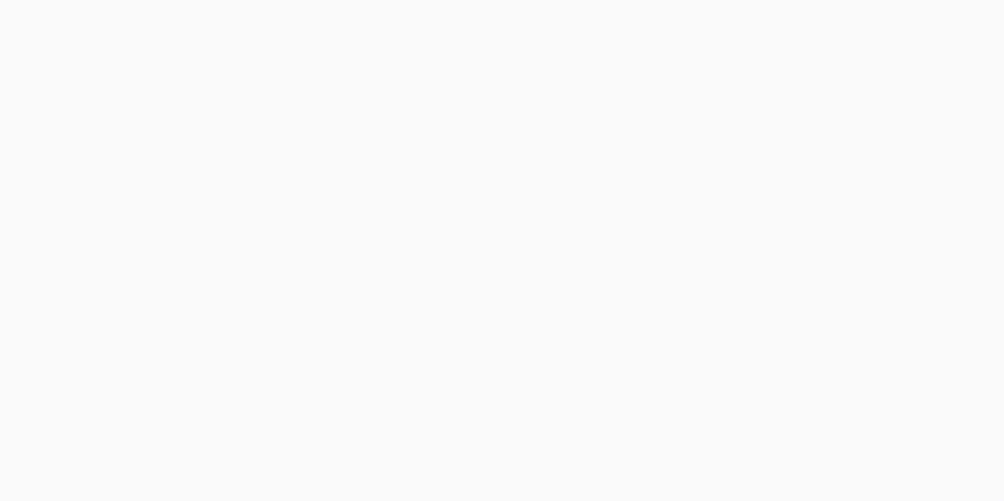
click at [838, 251] on div at bounding box center [502, 250] width 1004 height 501
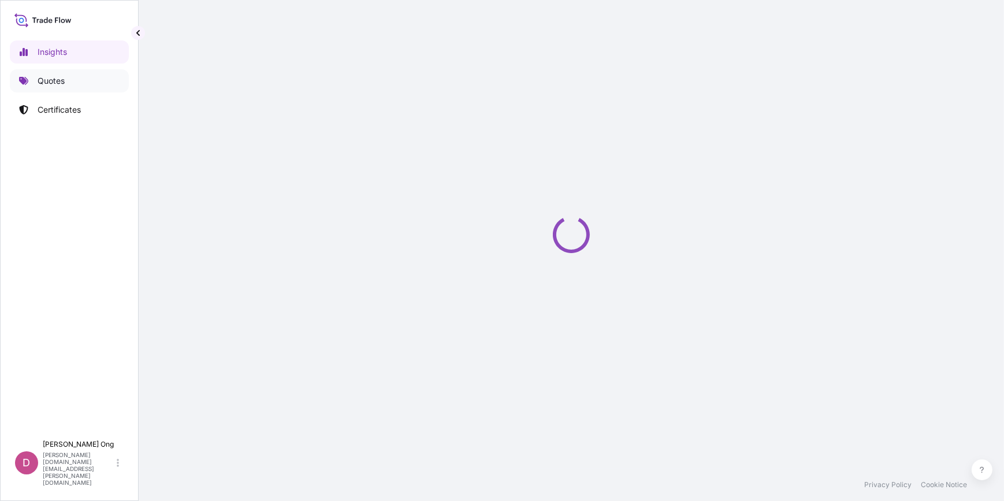
click at [41, 75] on p "Quotes" at bounding box center [51, 81] width 27 height 12
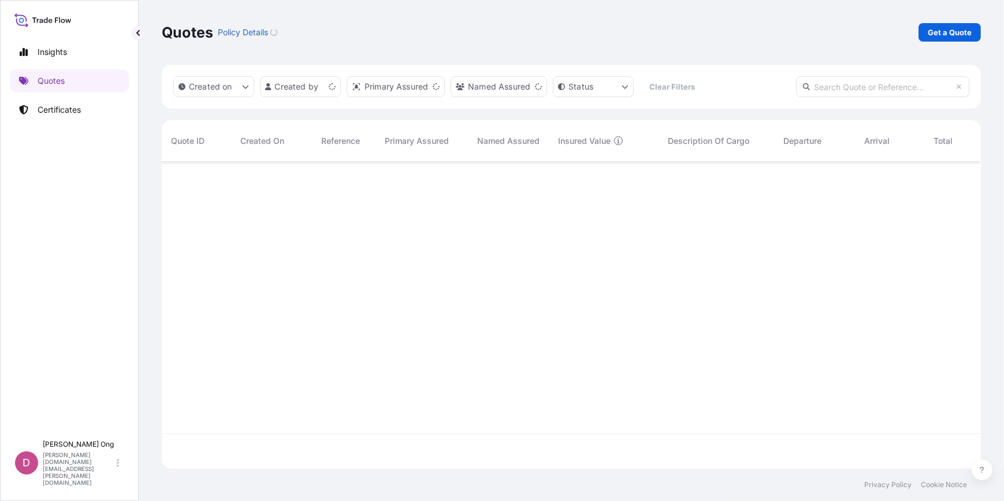
scroll to position [305, 811]
click at [952, 27] on p "Get a Quote" at bounding box center [950, 33] width 44 height 12
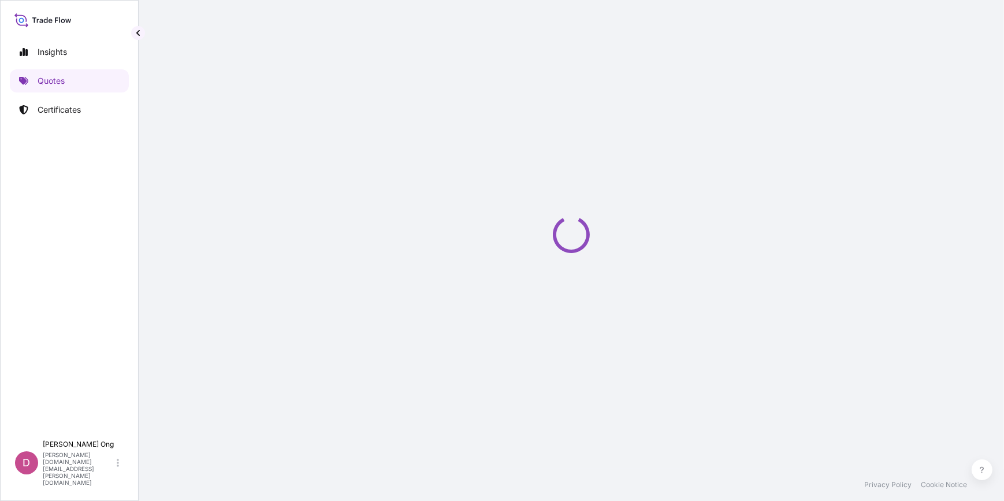
select select "Sea"
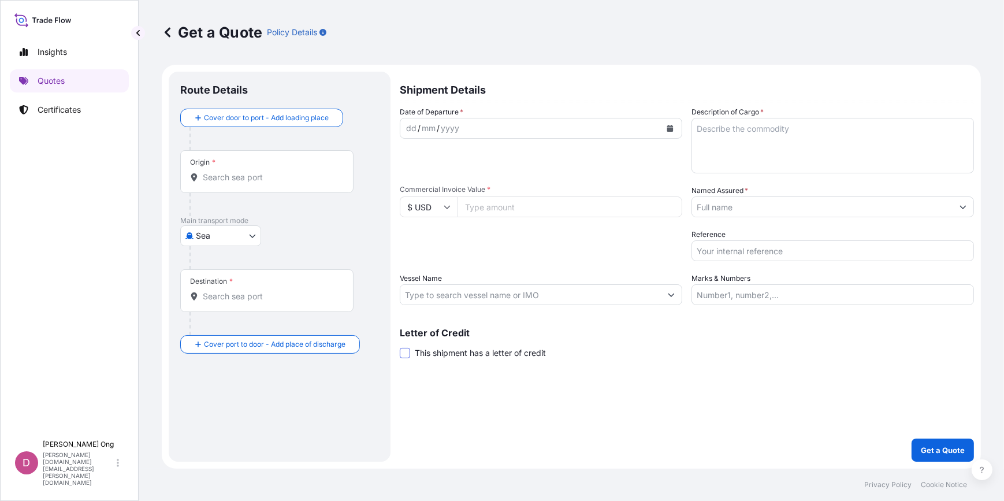
click at [403, 352] on span at bounding box center [405, 353] width 10 height 10
click at [400, 347] on input "This shipment has a letter of credit" at bounding box center [400, 347] width 0 height 0
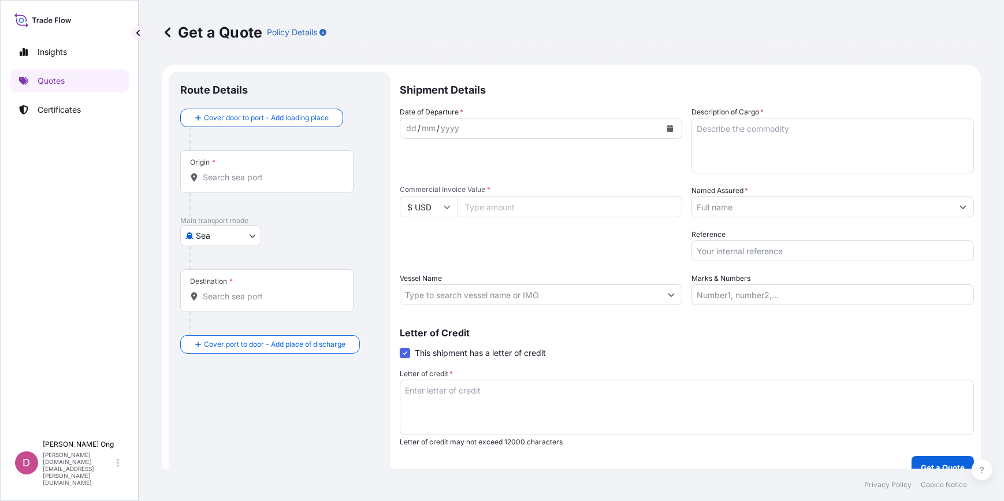
click at [446, 381] on textarea "Letter of credit *" at bounding box center [687, 407] width 574 height 55
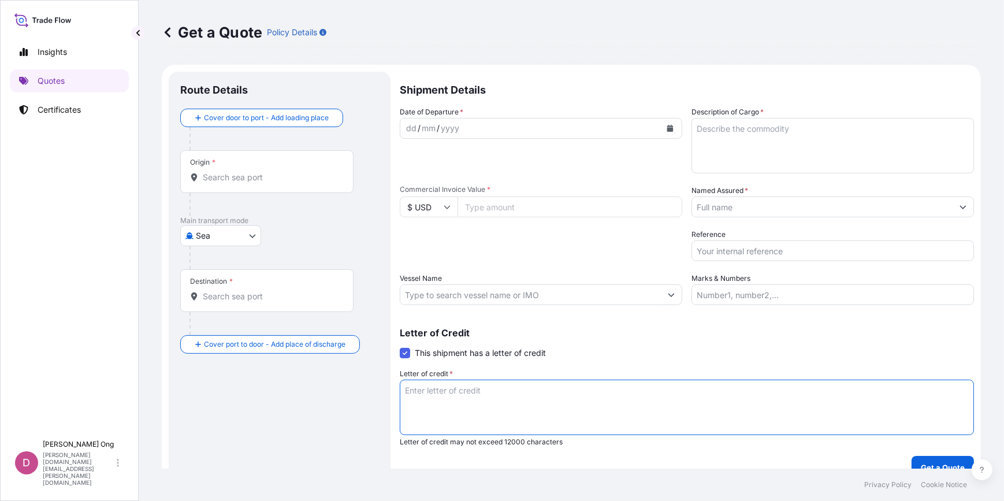
paste textarea "FOR THE AMOUNT OF 110 PCT OF THE PROVISIONAL INVOICE VALUE,SHOWING CLAIMS PAYAB…"
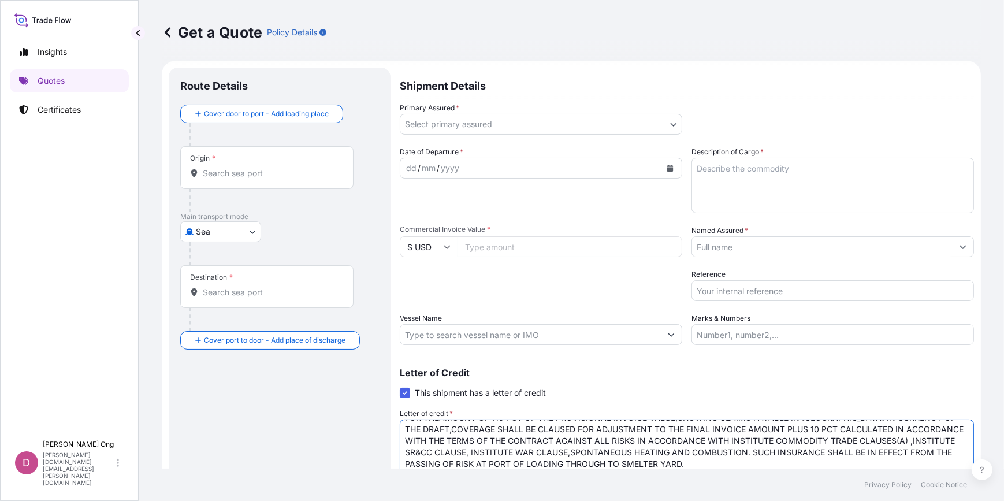
scroll to position [5, 0]
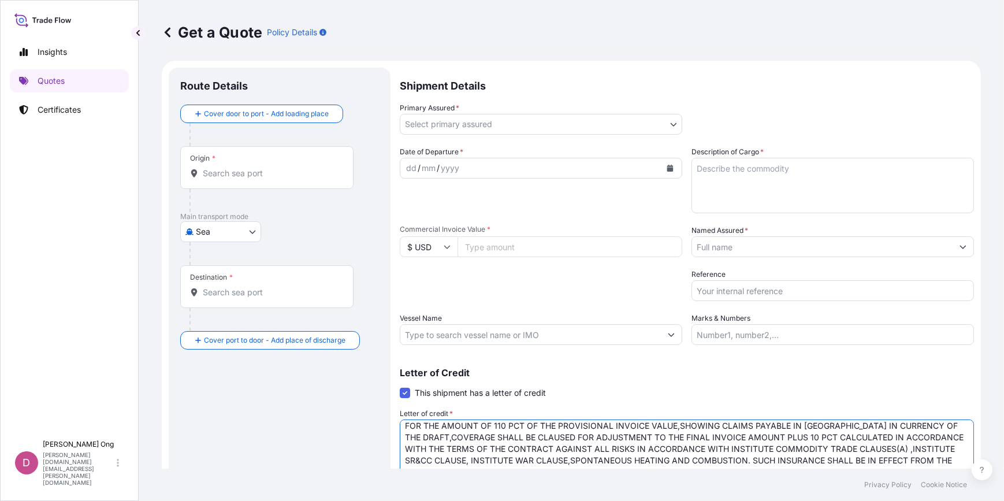
click at [693, 429] on textarea "FOR THE AMOUNT OF 110 PCT OF THE PROVISIONAL INVOICE VALUE,SHOWING CLAIMS PAYAB…" at bounding box center [687, 447] width 574 height 55
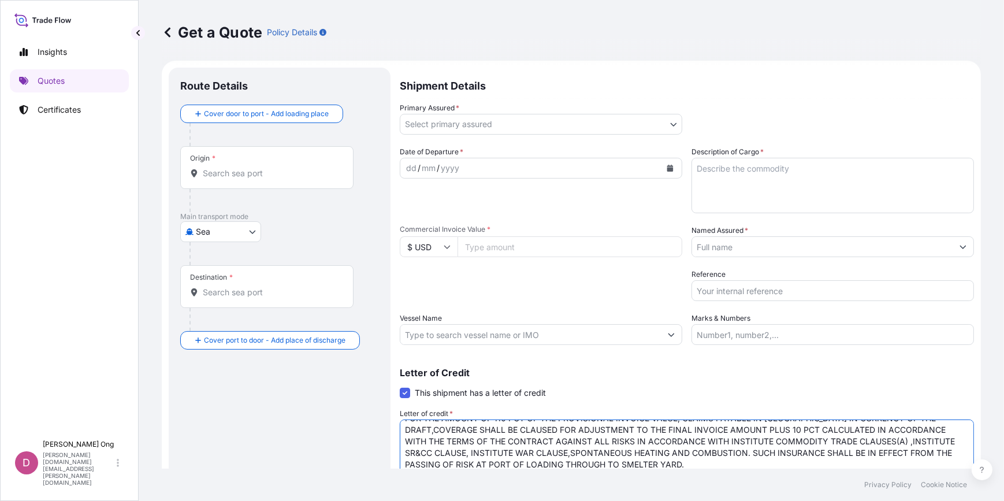
click at [673, 455] on textarea "FOR THE AMOUNT OF 110 PCT OF THE PROVISIONAL INVOICE VALUE, CLAIMS PAYABLE IN C…" at bounding box center [687, 447] width 574 height 55
click at [660, 460] on textarea "FOR THE AMOUNT OF 110 PCT OF THE PROVISIONAL INVOICE VALUE, CLAIMS PAYABLE IN C…" at bounding box center [687, 447] width 574 height 55
click at [659, 460] on textarea "FOR THE AMOUNT OF 110 PCT OF THE PROVISIONAL INVOICE VALUE, CLAIMS PAYABLE IN C…" at bounding box center [687, 447] width 574 height 55
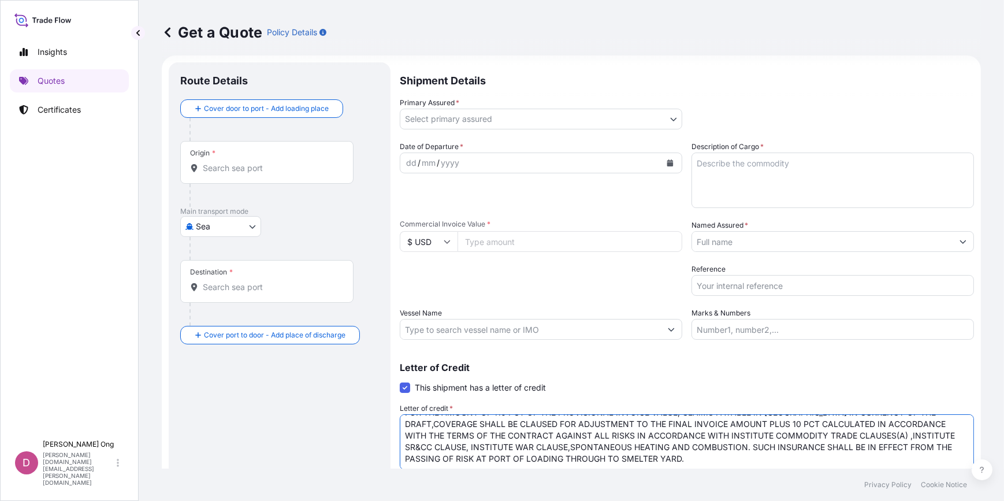
scroll to position [29, 0]
paste textarea "CERTIFICATE OF INSURANCE IN DUPLICATE"
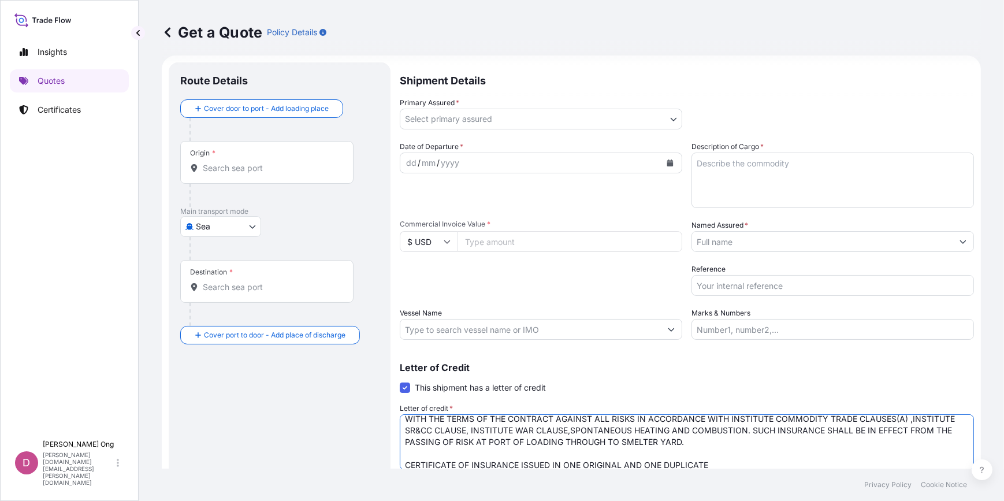
click at [721, 463] on textarea "FOR THE AMOUNT OF 110 PCT OF THE PROVISIONAL INVOICE VALUE, CLAIMS PAYABLE IN C…" at bounding box center [687, 441] width 574 height 55
type textarea "FOR THE AMOUNT OF 110 PCT OF THE PROVISIONAL INVOICE VALUE, CLAIMS PAYABLE IN C…"
drag, startPoint x: 462, startPoint y: 332, endPoint x: 464, endPoint y: 325, distance: 7.1
click at [462, 332] on input "Vessel Name" at bounding box center [530, 329] width 261 height 21
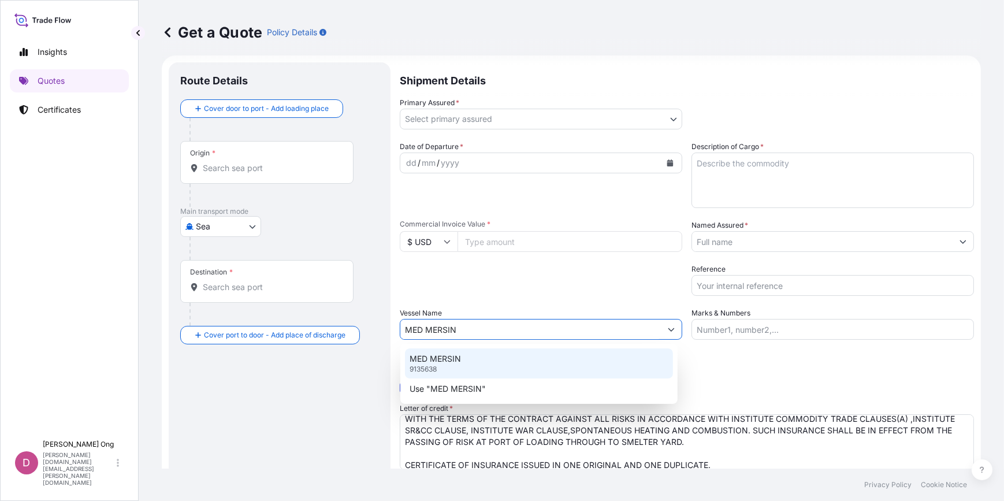
click at [466, 361] on div "MED MERSIN 9135638" at bounding box center [539, 363] width 268 height 30
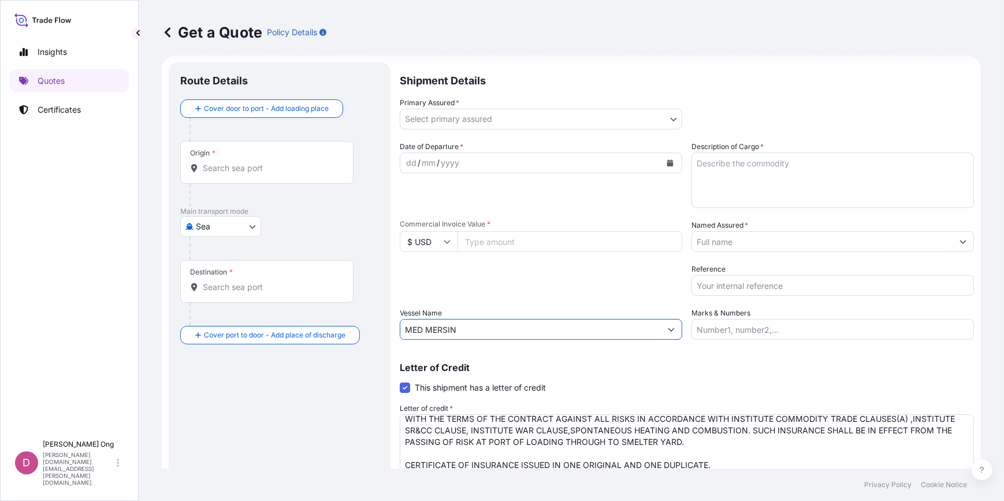
type input "MED MERSIN"
click at [781, 376] on div "Letter of Credit This shipment has a letter of credit Letter of credit * FOR TH…" at bounding box center [687, 422] width 574 height 118
click at [751, 285] on input "Reference" at bounding box center [833, 285] width 283 height 21
paste input "CC13384S"
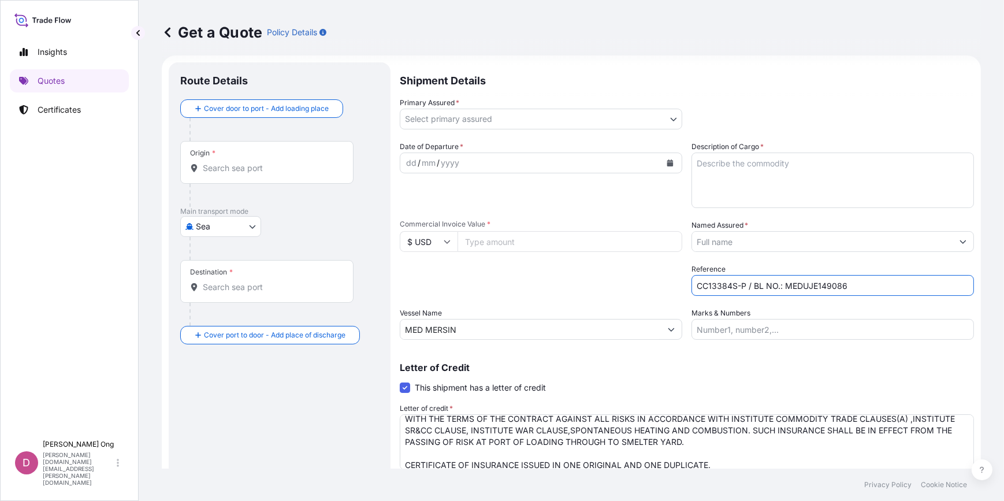
type input "CC13384S-P / BL NO.: MEDUJE149086"
click at [530, 120] on body "Insights Quotes Certificates D Darren Ong darren.ong@ixmetals.com Get a Quote P…" at bounding box center [502, 250] width 1004 height 501
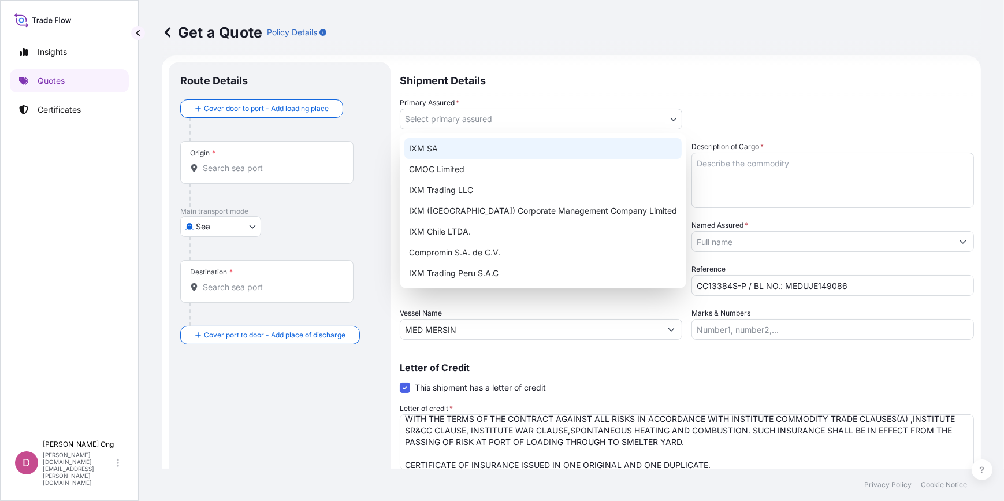
click at [493, 155] on div "IXM SA" at bounding box center [542, 148] width 277 height 21
select select "31846"
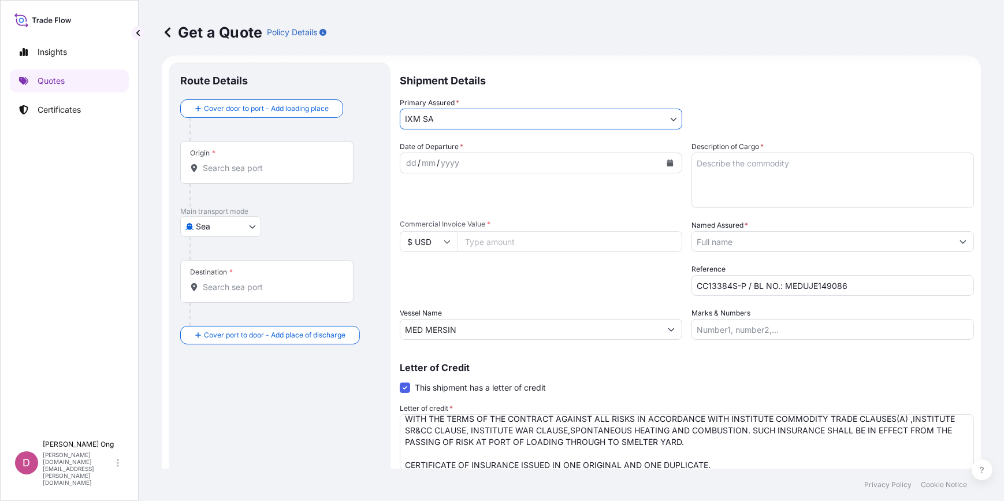
click at [758, 234] on input "Named Assured *" at bounding box center [822, 241] width 261 height 21
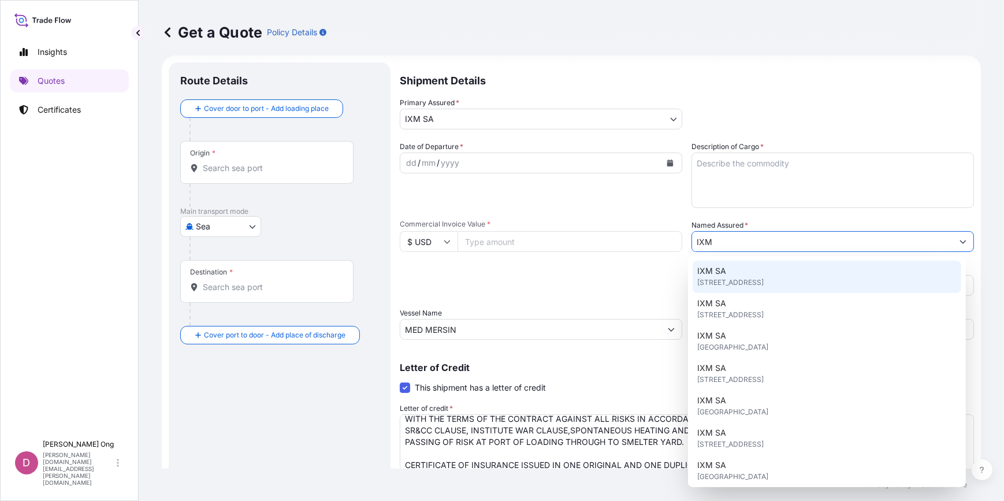
click at [750, 277] on span "Rue de Lausanne 15, 1201, Genève, Switzerland" at bounding box center [730, 283] width 66 height 12
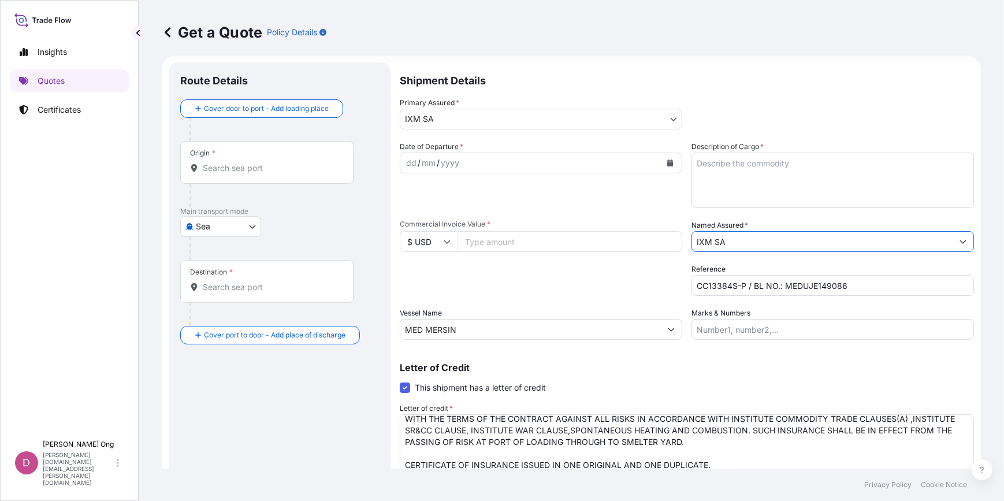
type input "IXM SA"
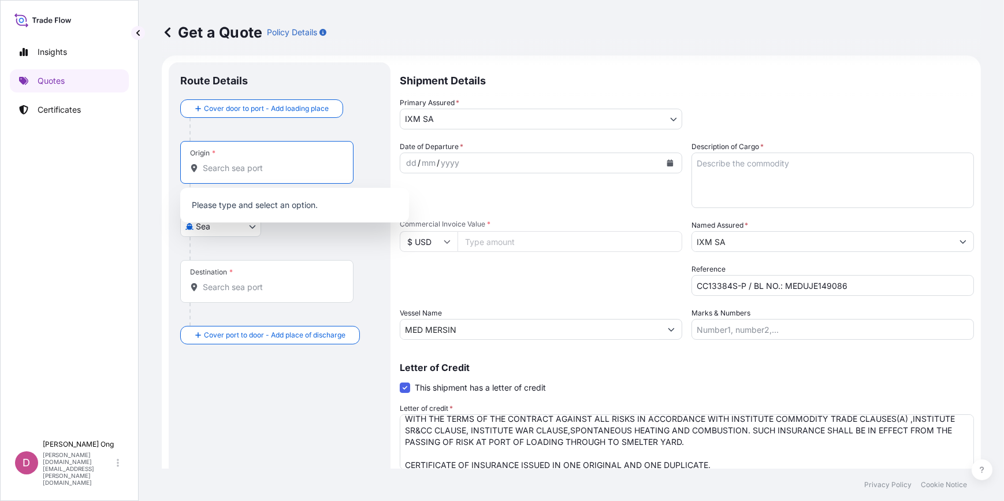
click at [273, 172] on input "Origin *" at bounding box center [271, 168] width 136 height 12
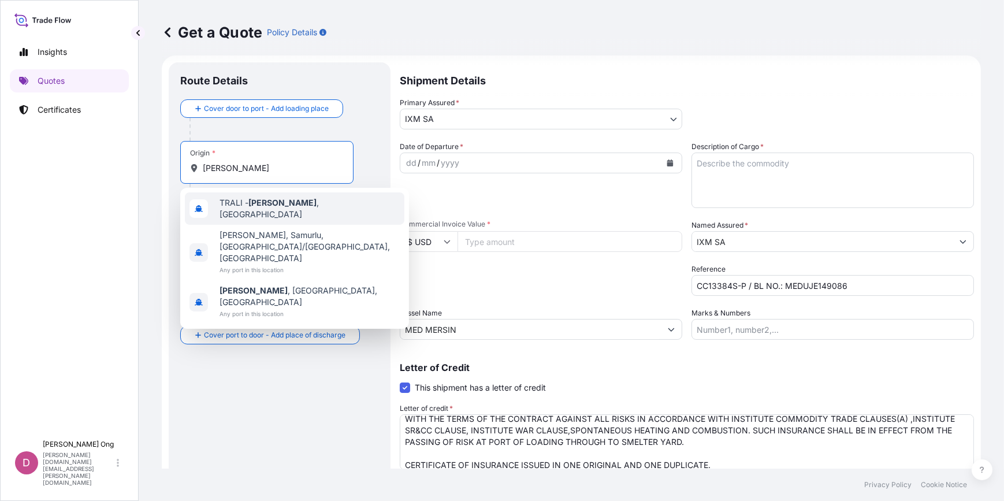
click at [255, 214] on div "TRALI - Aliaga , Turkey" at bounding box center [295, 208] width 220 height 32
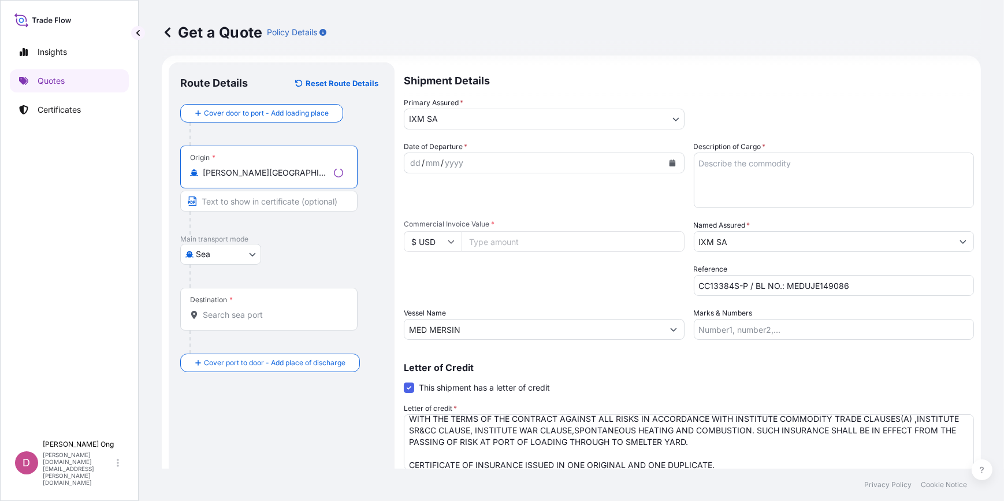
type input "TRALI - Aliaga, Turkey"
click at [289, 203] on input "Text to appear on certificate" at bounding box center [268, 201] width 177 height 21
type input "ALIAGA,TURKEY"
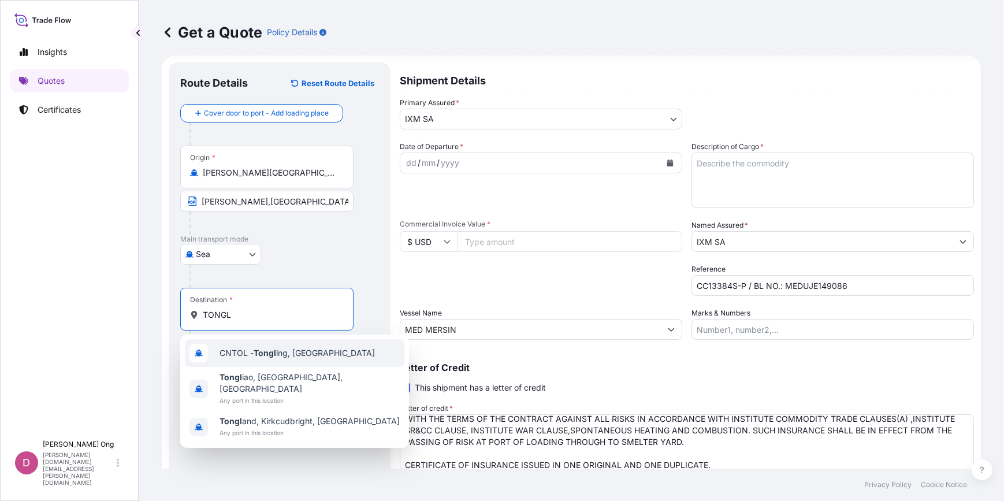
click at [279, 348] on span "CNTOL - Tongl ing, China" at bounding box center [297, 353] width 155 height 12
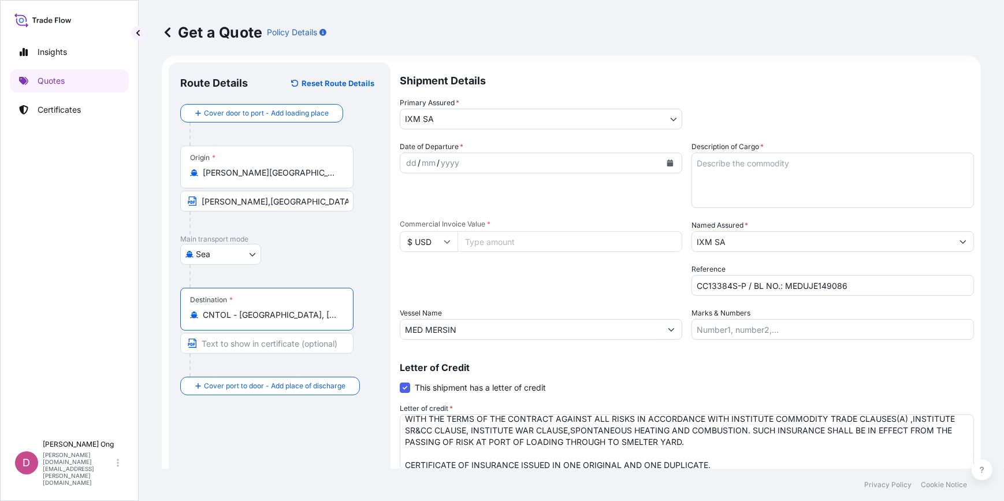
type input "CNTOL - Tongling, China"
click at [265, 347] on input "Text to appear on certificate" at bounding box center [268, 343] width 177 height 21
type input "Tongling, China"
click at [513, 274] on div "Packing Category Type to search a container mode Please select a primary mode o…" at bounding box center [541, 279] width 283 height 32
click at [667, 162] on icon "Calendar" at bounding box center [670, 162] width 6 height 7
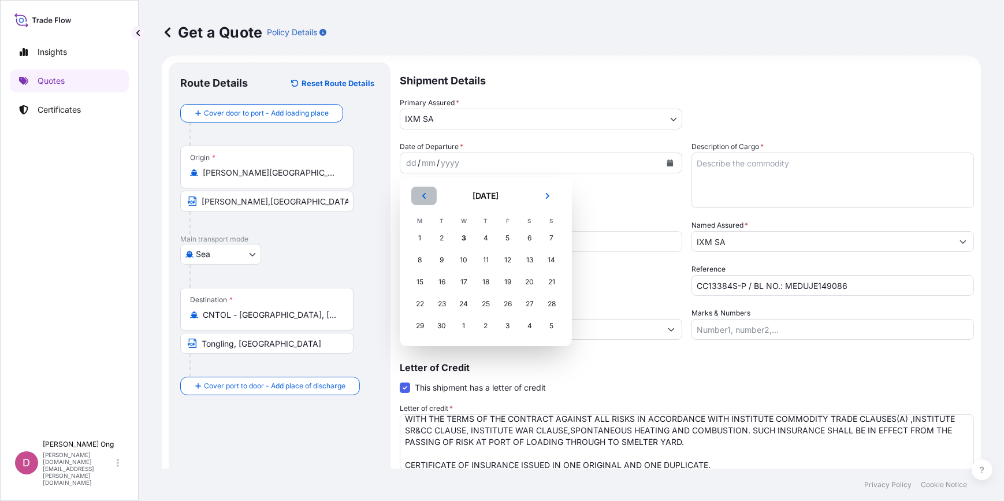
click at [426, 199] on icon "Previous" at bounding box center [424, 195] width 7 height 7
click at [465, 326] on div "27" at bounding box center [464, 325] width 21 height 21
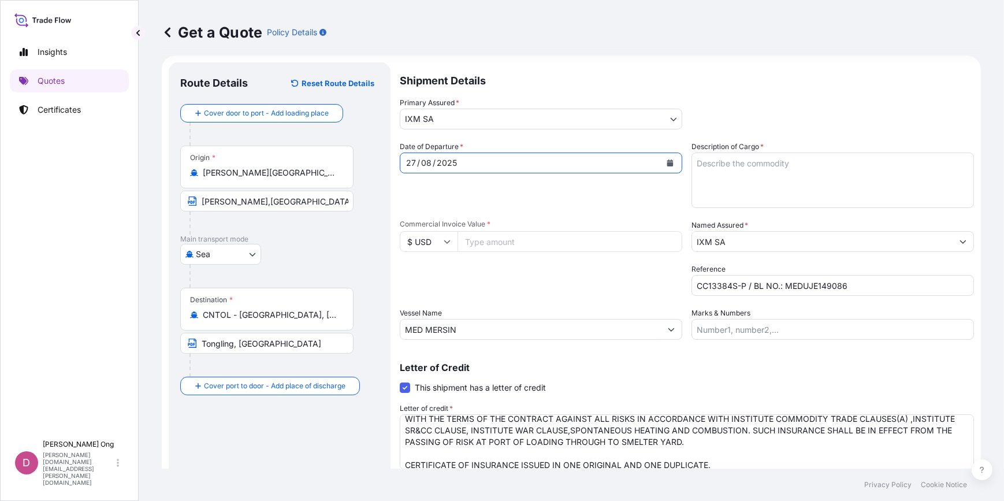
click at [589, 207] on div "Date of Departure * 27 / 08 / 2025" at bounding box center [541, 174] width 283 height 67
click at [543, 242] on input "Commercial Invoice Value *" at bounding box center [570, 241] width 225 height 21
paste input "1369693.51"
type input "1369693.51"
click at [836, 191] on textarea "Description of Cargo *" at bounding box center [833, 180] width 283 height 55
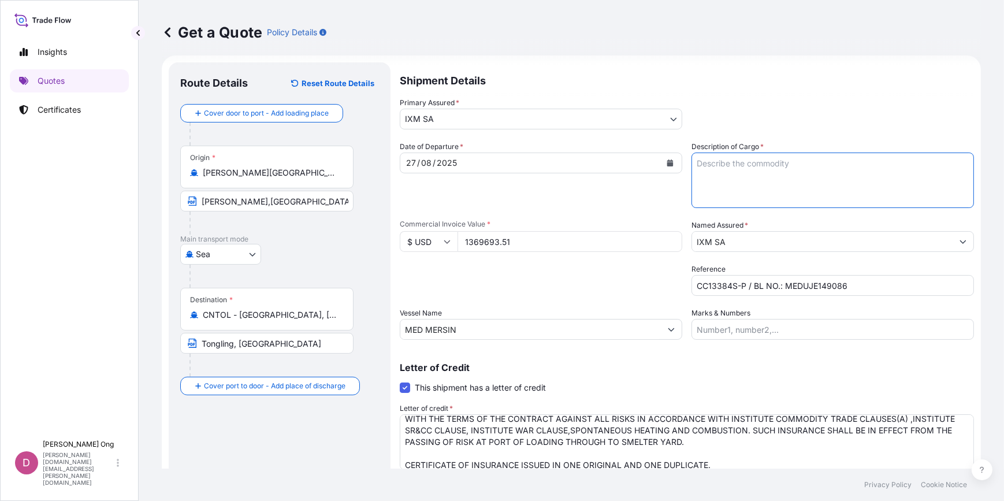
paste textarea "BILFER COPPER CONCENTRATES"
type textarea "BILFER COPPER CONCENTRATES QUANTITY: 475.893 DMT ASSURED BY IXM S.A."
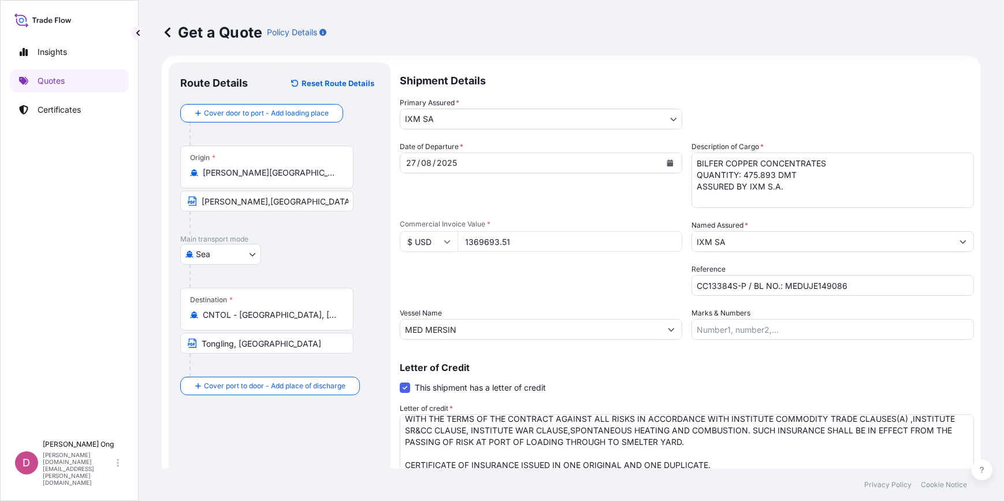
click at [827, 370] on p "Letter of Credit" at bounding box center [687, 367] width 574 height 9
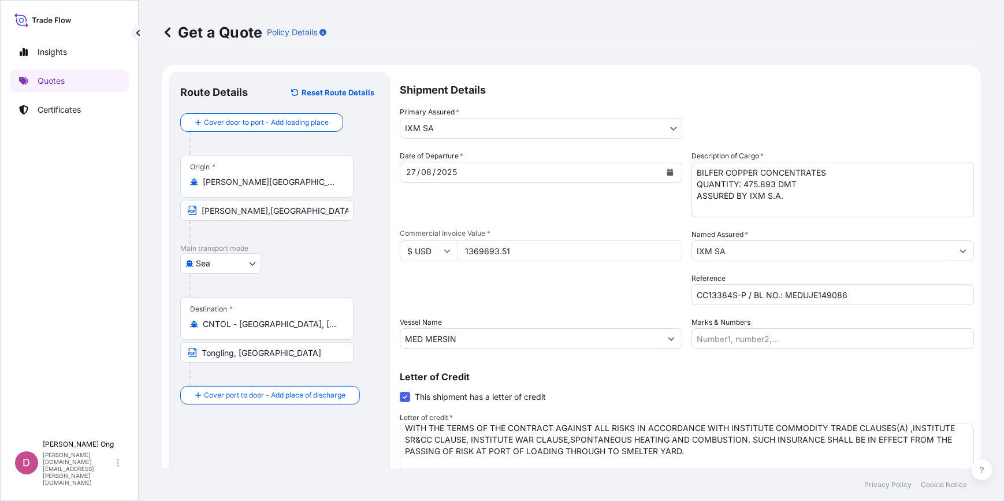
scroll to position [61, 0]
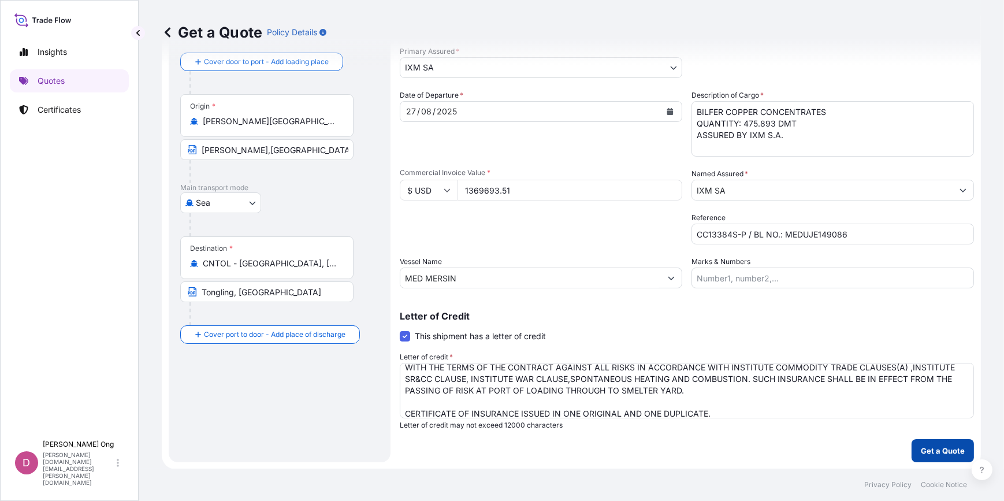
click at [942, 446] on p "Get a Quote" at bounding box center [943, 451] width 44 height 12
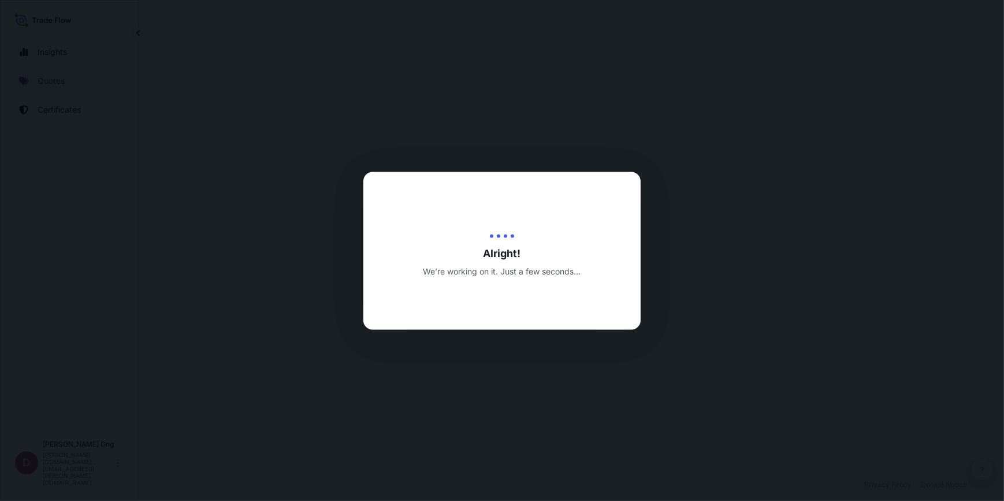
select select "Sea"
select select "31846"
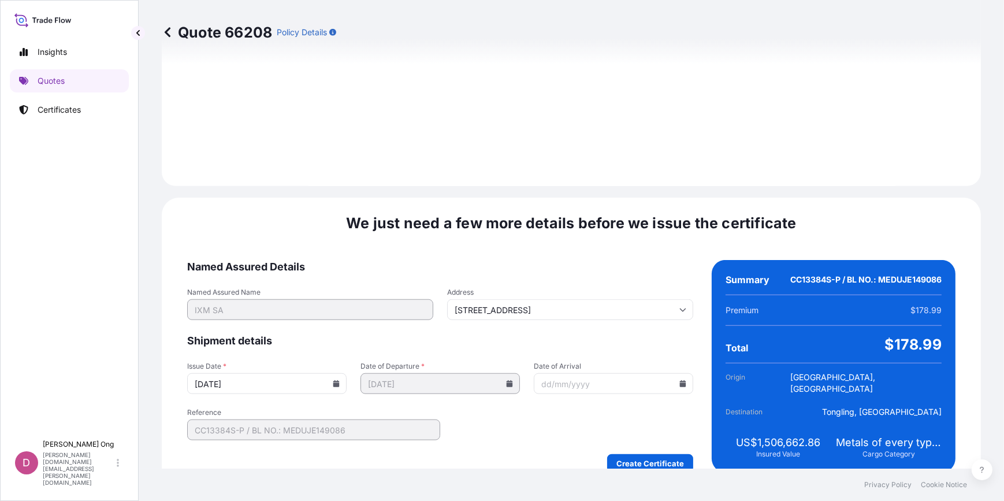
scroll to position [1413, 0]
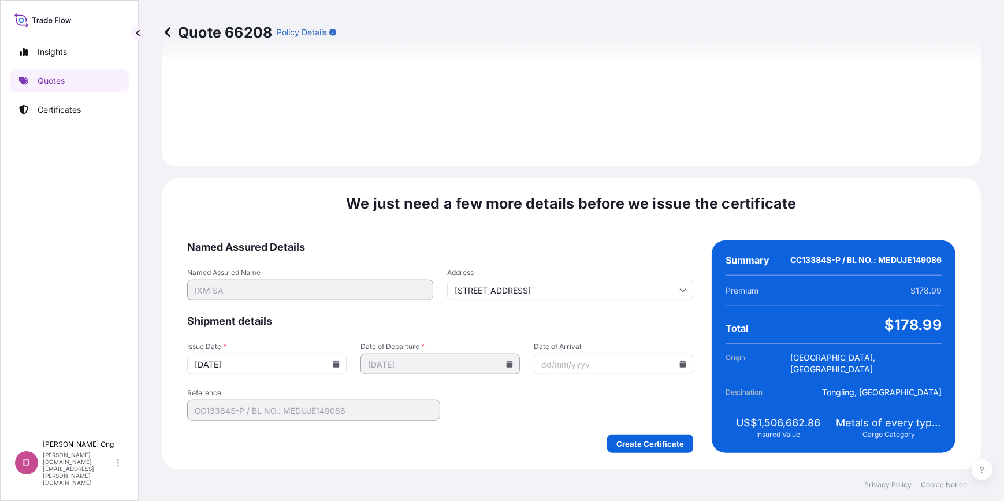
click at [335, 362] on icon at bounding box center [336, 364] width 7 height 7
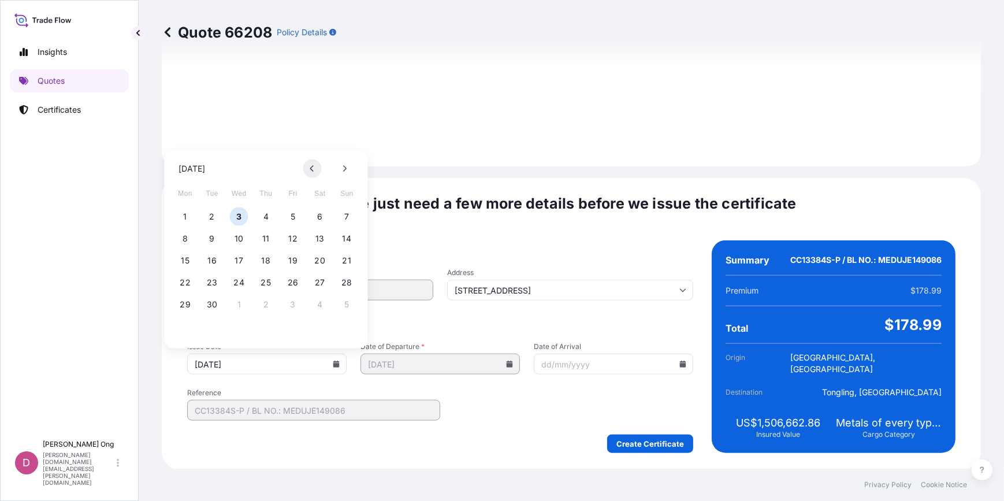
click at [314, 167] on icon at bounding box center [312, 168] width 5 height 7
click at [242, 307] on button "27" at bounding box center [239, 304] width 18 height 18
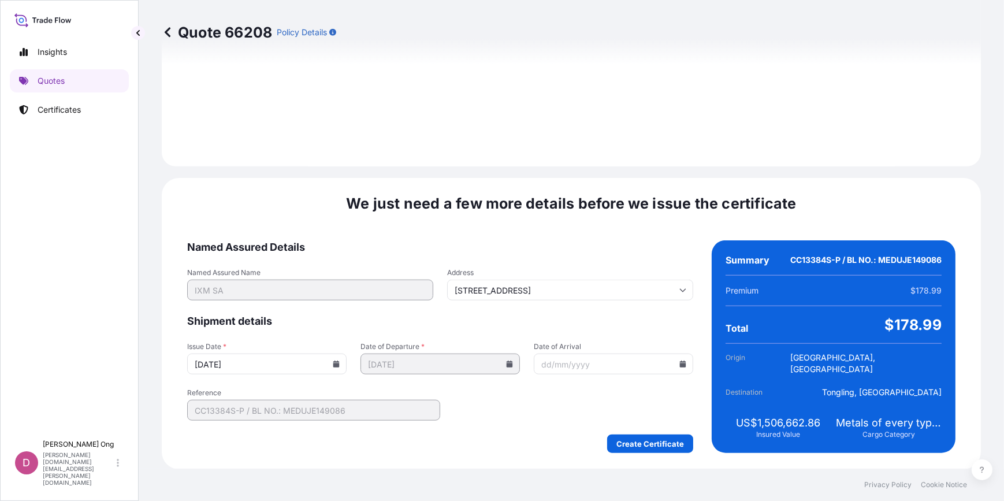
type input "27/08/2025"
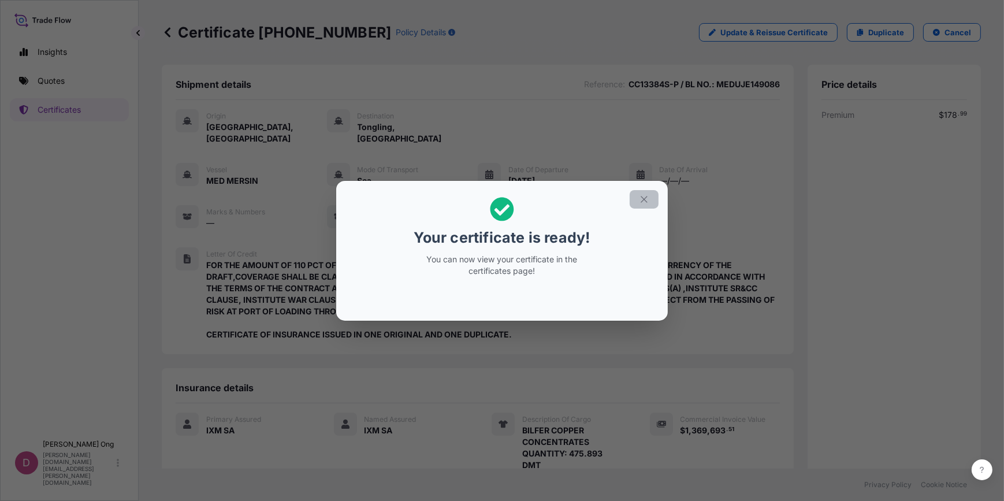
click at [647, 201] on icon "button" at bounding box center [644, 199] width 10 height 10
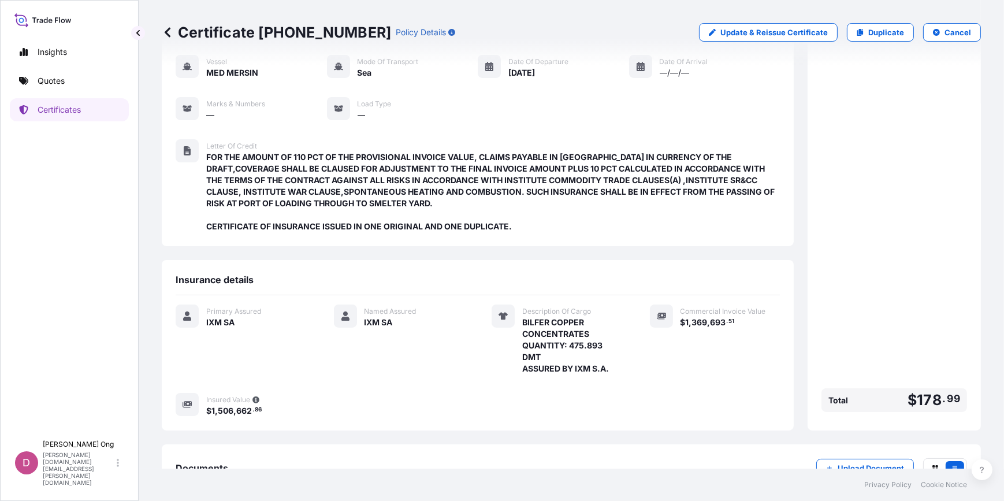
scroll to position [179, 0]
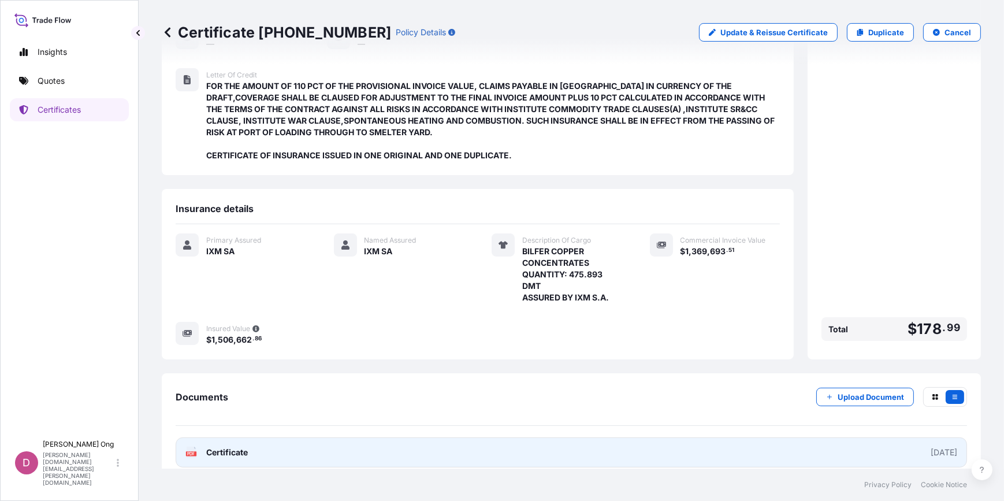
click at [328, 437] on link "PDF Certificate 2025-08-27" at bounding box center [572, 452] width 792 height 30
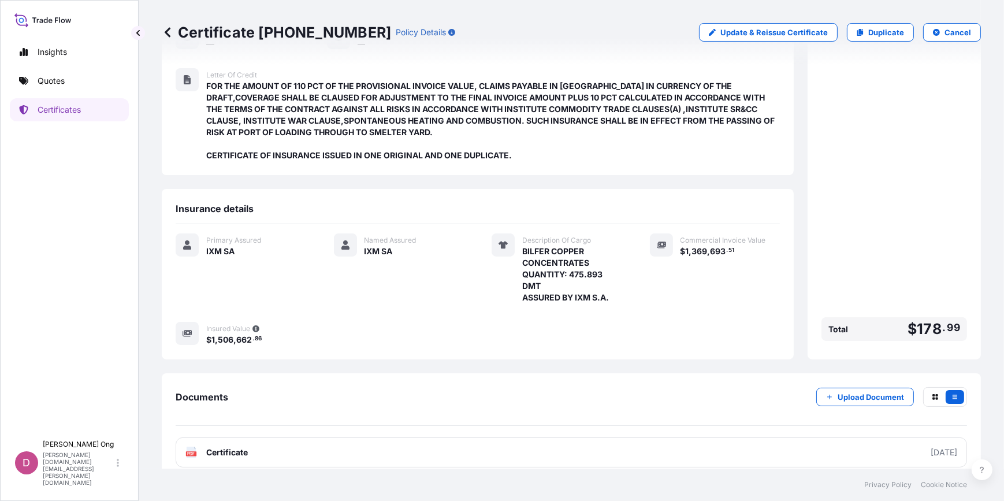
click at [247, 80] on span "FOR THE AMOUNT OF 110 PCT OF THE PROVISIONAL INVOICE VALUE, CLAIMS PAYABLE IN C…" at bounding box center [493, 120] width 574 height 81
